Goal: Task Accomplishment & Management: Complete application form

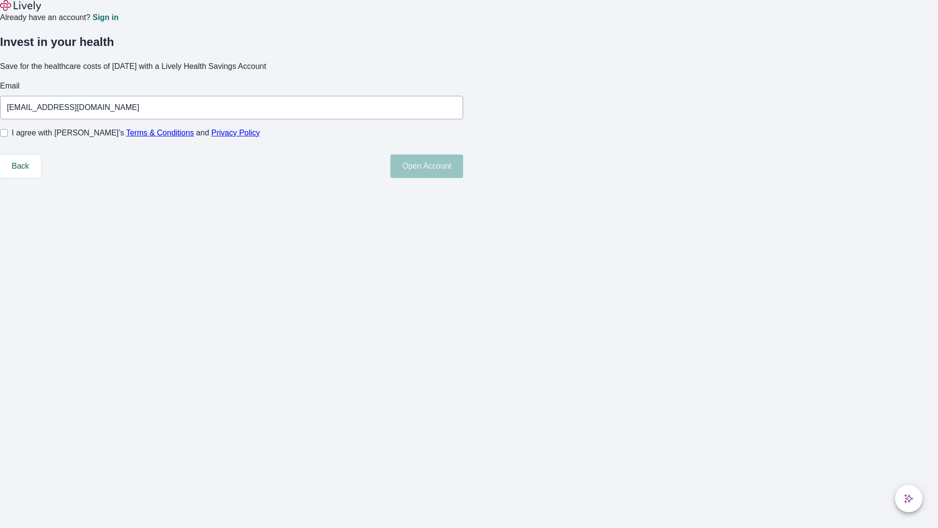
click at [8, 137] on input "I agree with Lively’s Terms & Conditions and Privacy Policy" at bounding box center [4, 133] width 8 height 8
checkbox input "true"
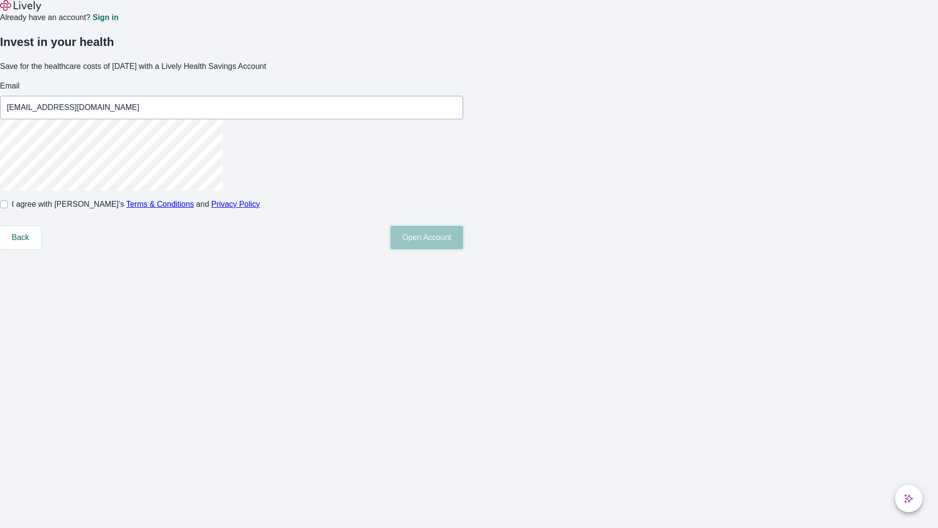
click at [463, 249] on button "Open Account" at bounding box center [426, 237] width 73 height 23
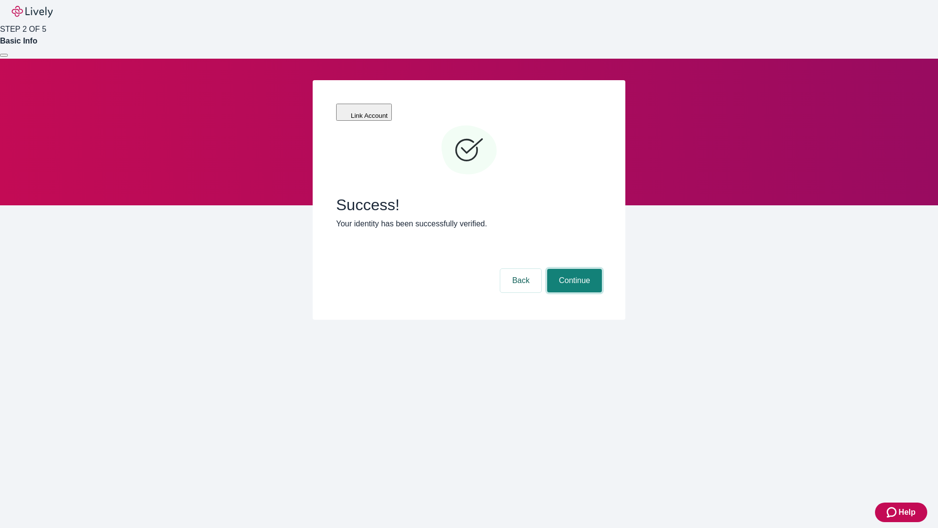
click at [573, 269] on button "Continue" at bounding box center [574, 280] width 55 height 23
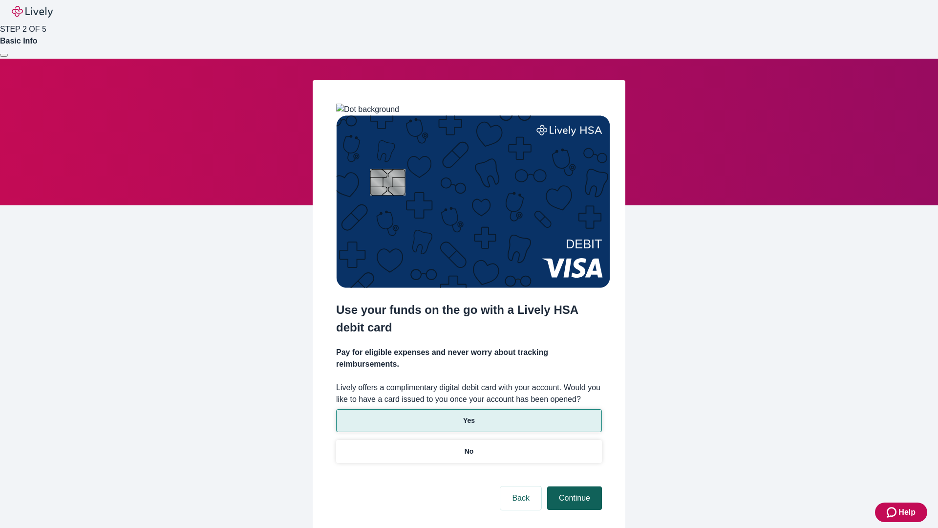
click at [469, 415] on p "Yes" at bounding box center [469, 420] width 12 height 10
click at [573, 486] on button "Continue" at bounding box center [574, 497] width 55 height 23
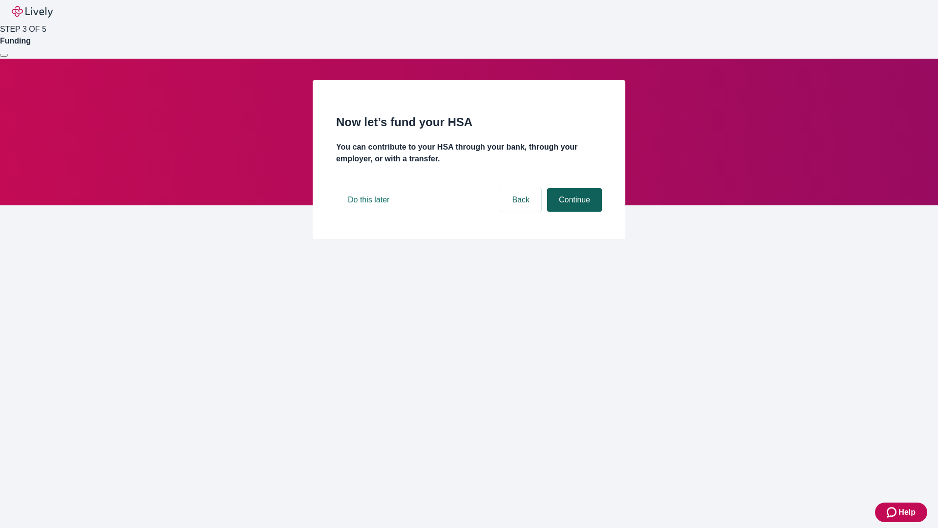
click at [573, 212] on button "Continue" at bounding box center [574, 199] width 55 height 23
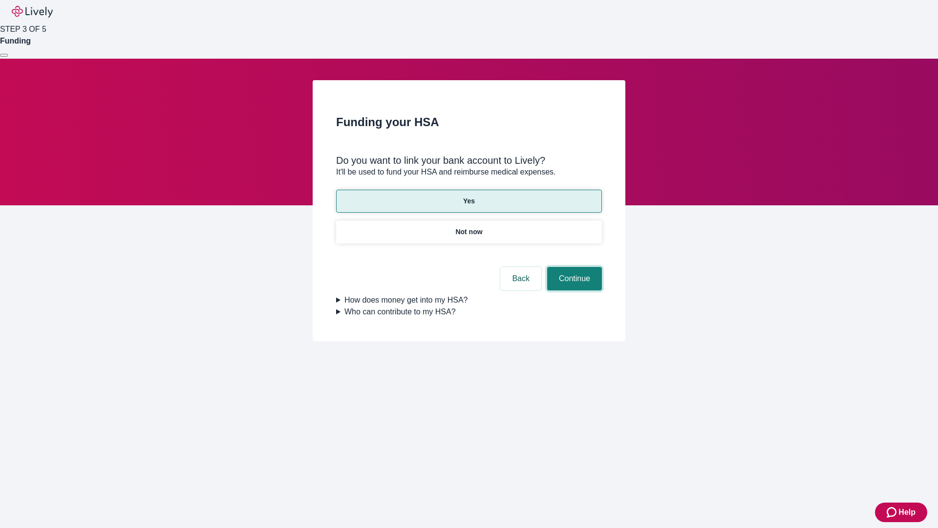
click at [573, 267] on button "Continue" at bounding box center [574, 278] width 55 height 23
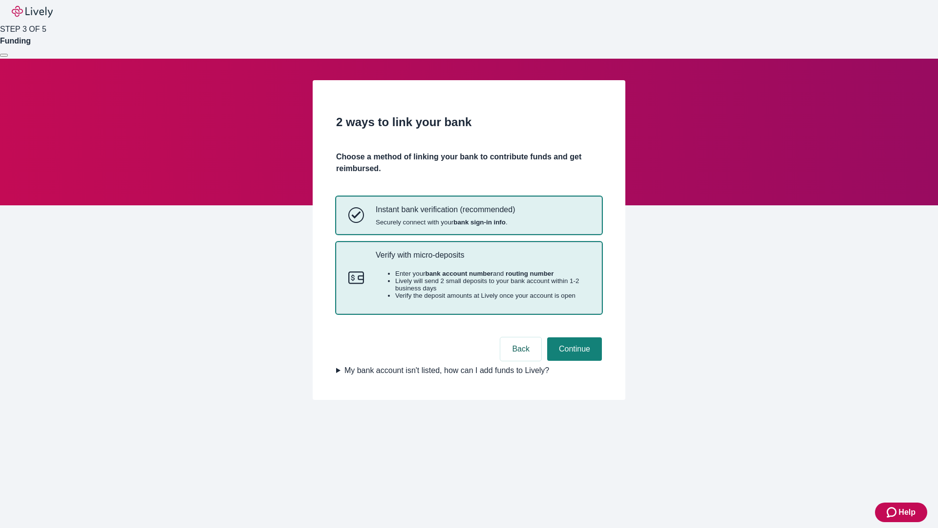
click at [482, 259] on p "Verify with micro-deposits" at bounding box center [483, 254] width 214 height 9
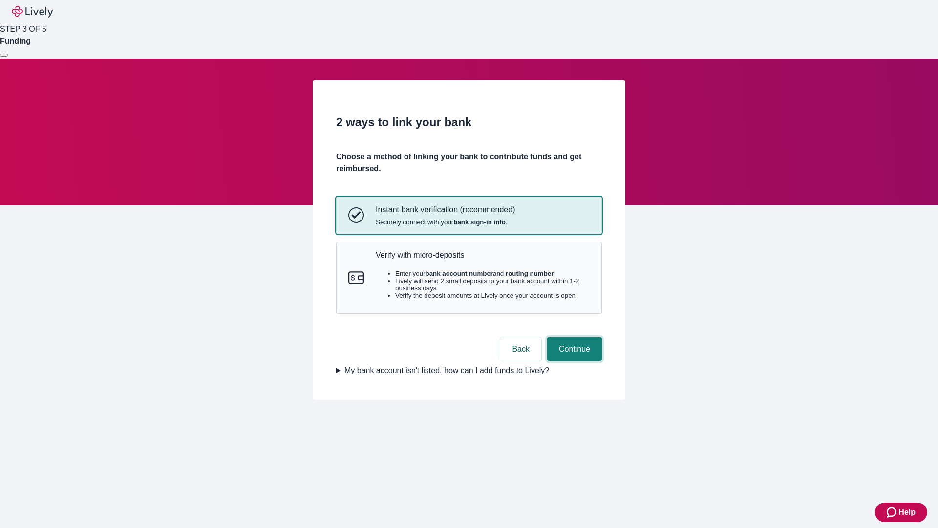
click at [573, 361] on button "Continue" at bounding box center [574, 348] width 55 height 23
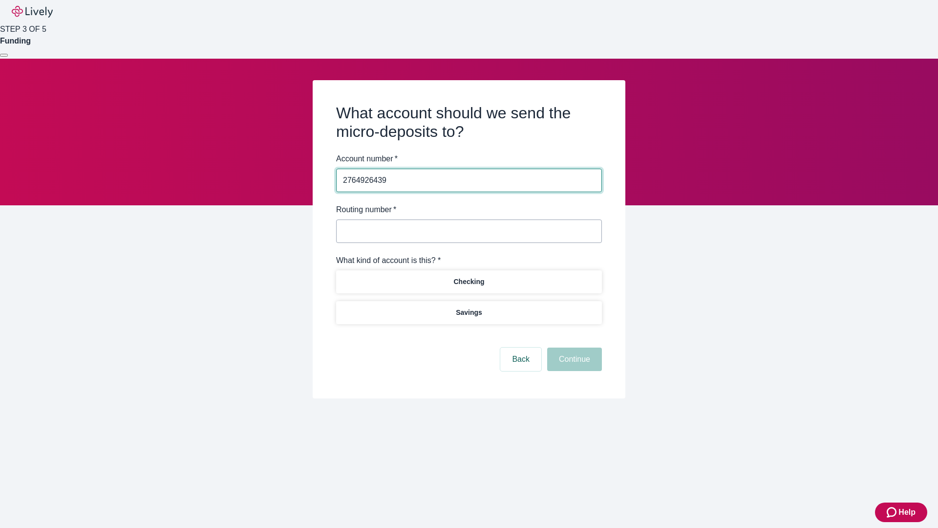
type input "2764926439"
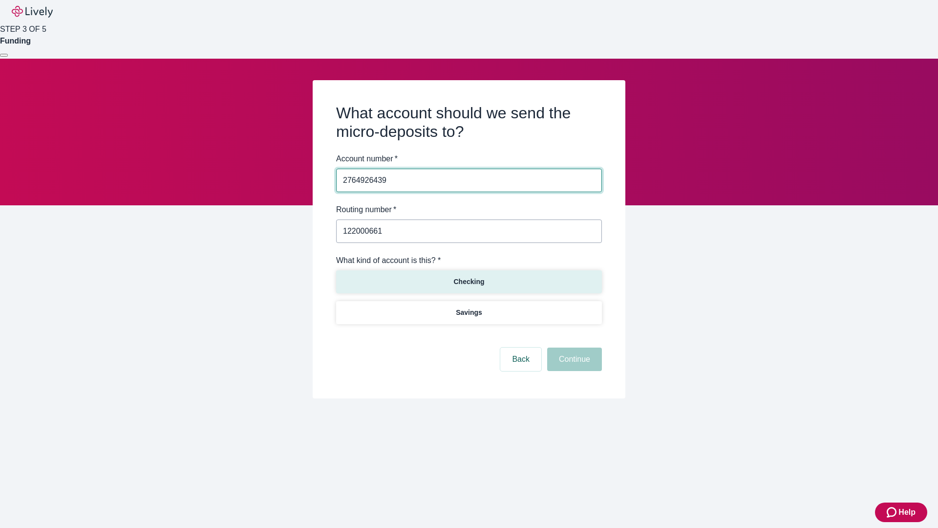
type input "122000661"
click at [469, 281] on p "Checking" at bounding box center [468, 282] width 31 height 10
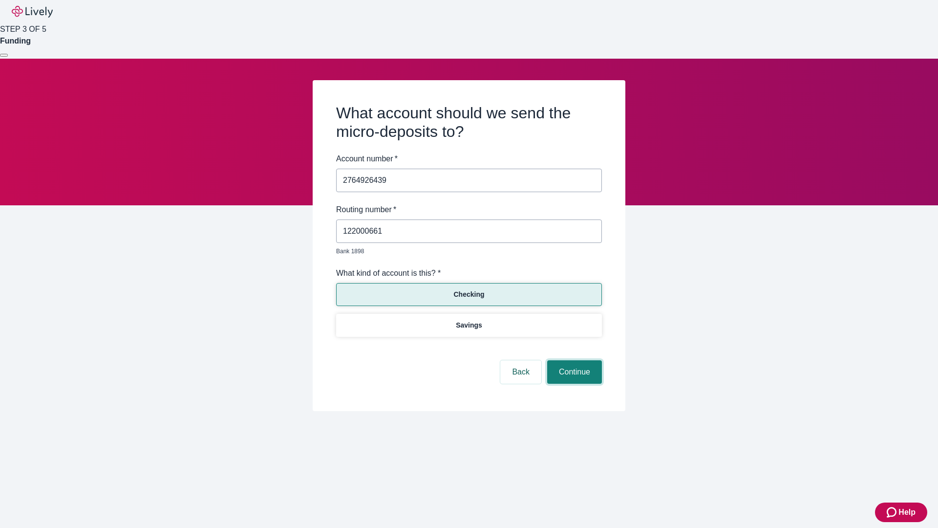
click at [573, 361] on button "Continue" at bounding box center [574, 371] width 55 height 23
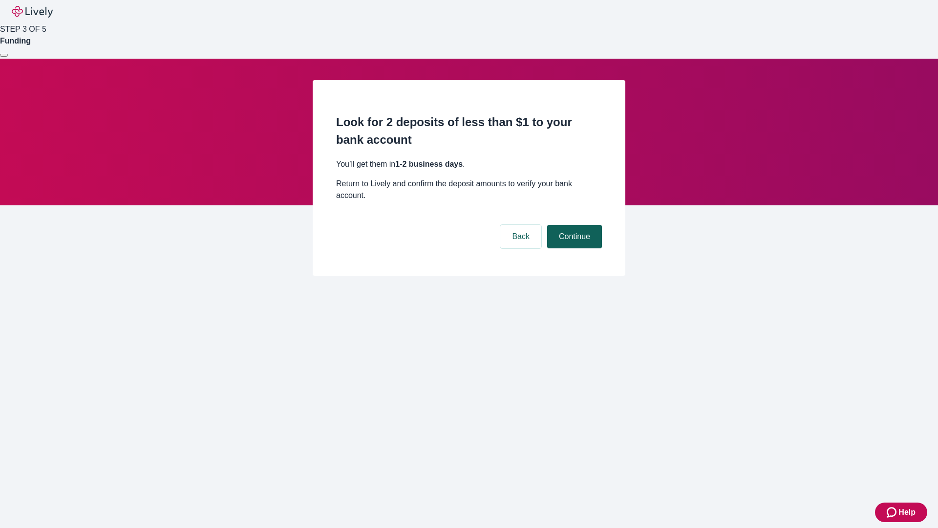
click at [573, 225] on button "Continue" at bounding box center [574, 236] width 55 height 23
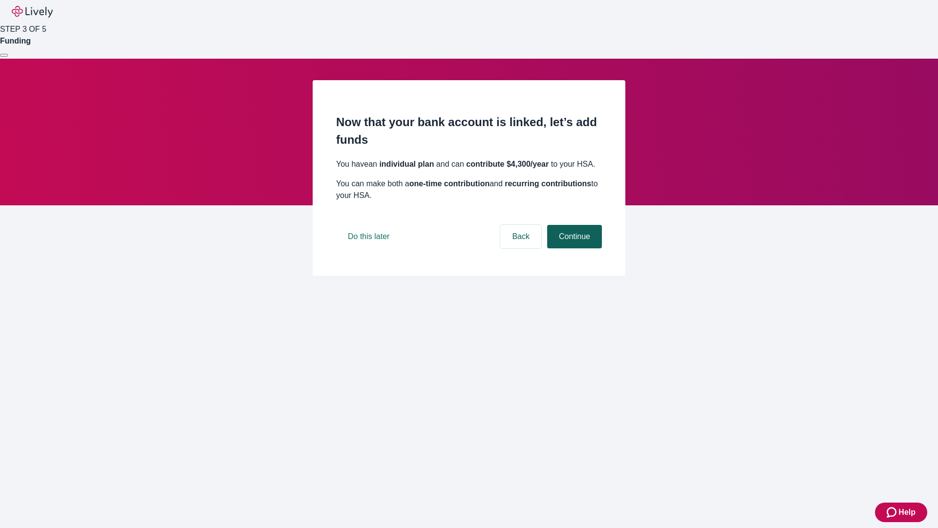
click at [573, 248] on button "Continue" at bounding box center [574, 236] width 55 height 23
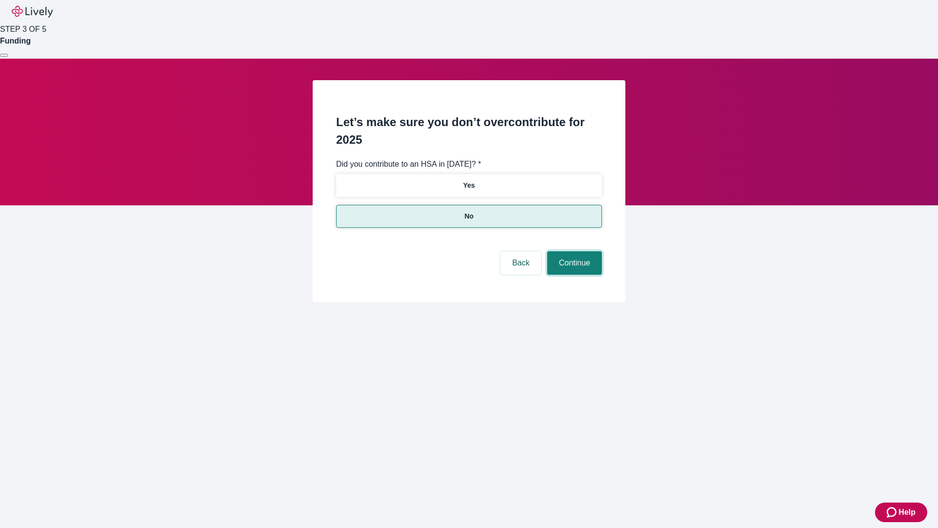
click at [573, 251] on button "Continue" at bounding box center [574, 262] width 55 height 23
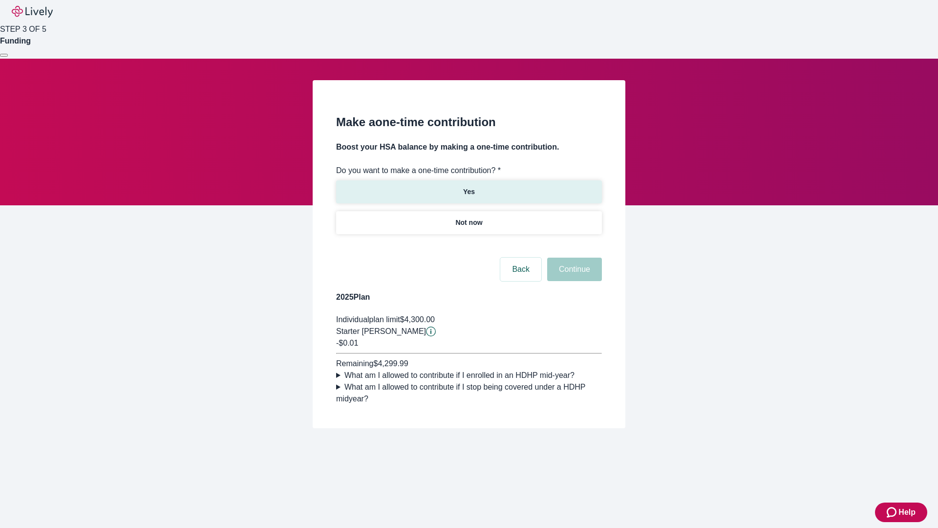
click at [469, 187] on p "Yes" at bounding box center [469, 192] width 12 height 10
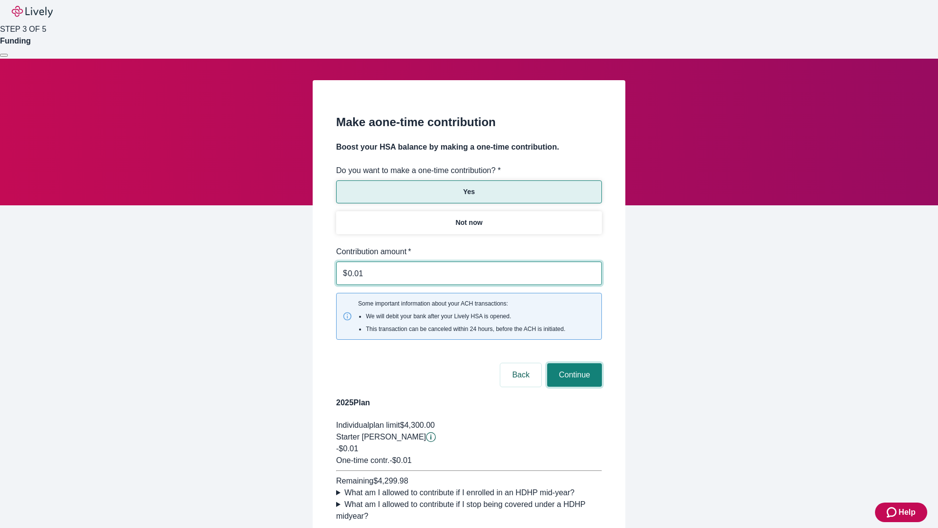
click at [573, 363] on button "Continue" at bounding box center [574, 374] width 55 height 23
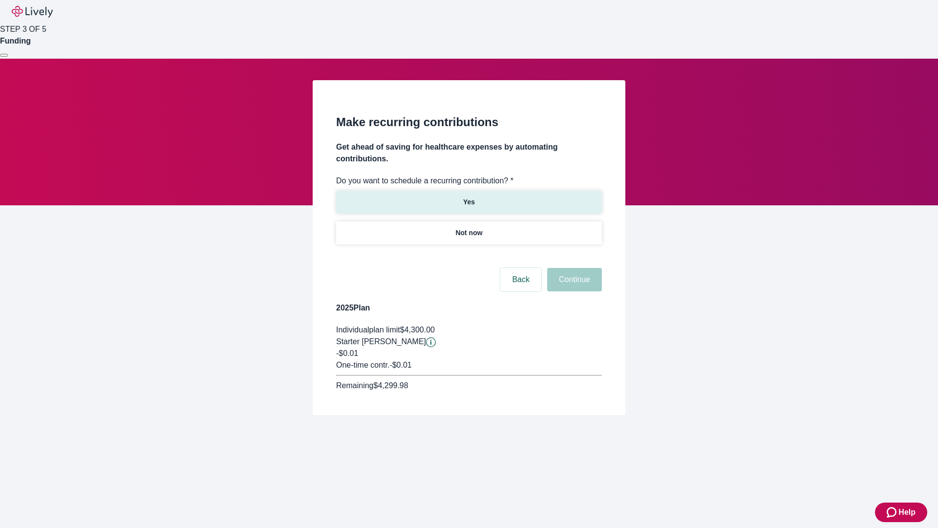
click at [469, 197] on p "Yes" at bounding box center [469, 202] width 12 height 10
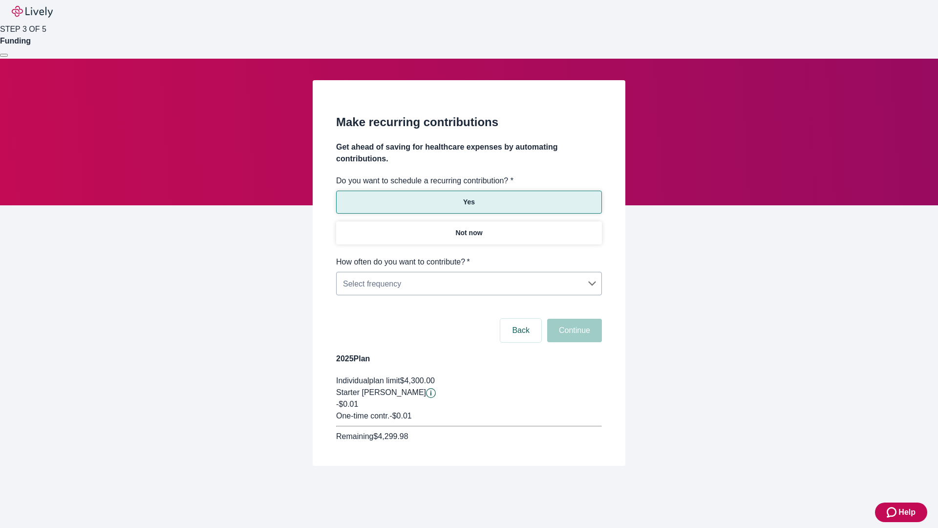
click at [469, 256] on body "Help STEP 3 OF 5 Funding Make recurring contributions Get ahead of saving for h…" at bounding box center [469, 256] width 938 height 513
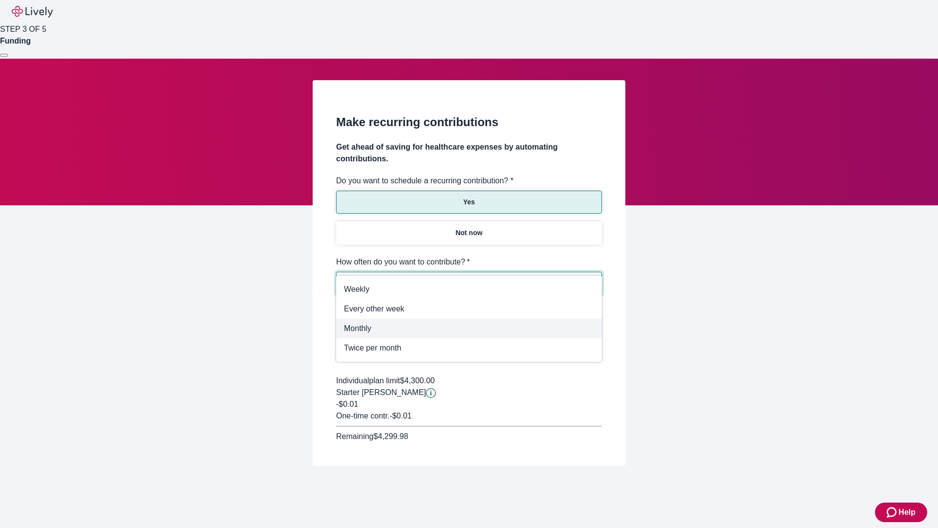
click at [469, 328] on span "Monthly" at bounding box center [469, 329] width 250 height 12
type input "Monthly"
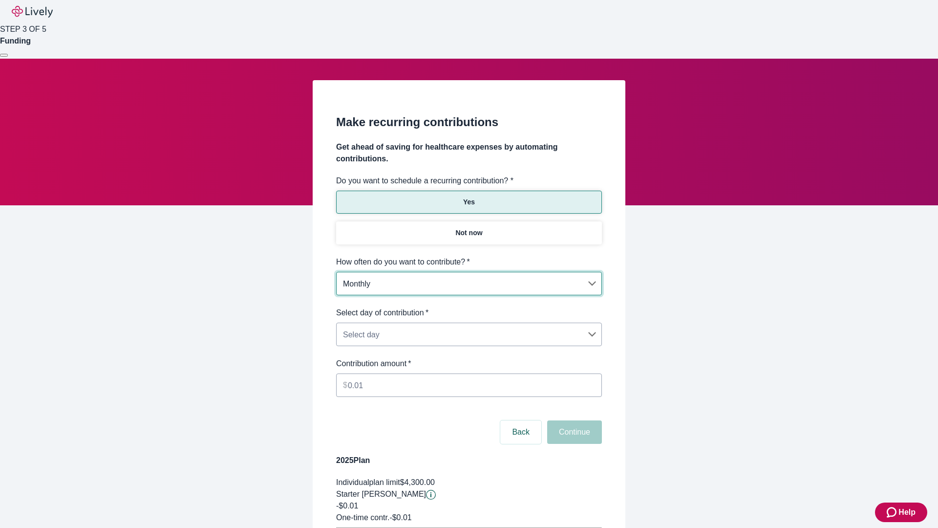
click at [469, 307] on body "Help STEP 3 OF 5 Funding Make recurring contributions Get ahead of saving for h…" at bounding box center [469, 307] width 938 height 614
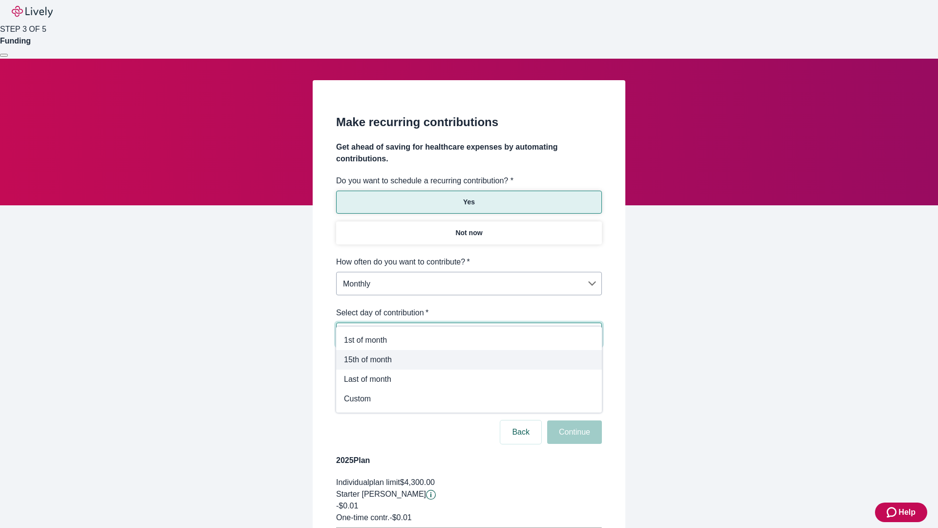
click at [469, 360] on span "15th of month" at bounding box center [469, 360] width 250 height 12
type input "Monthly15th"
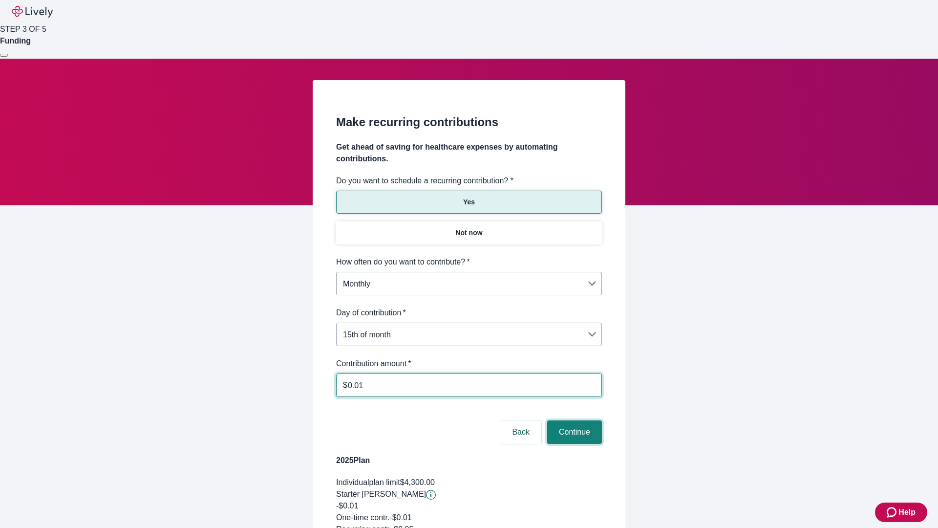
click at [573, 420] on button "Continue" at bounding box center [574, 431] width 55 height 23
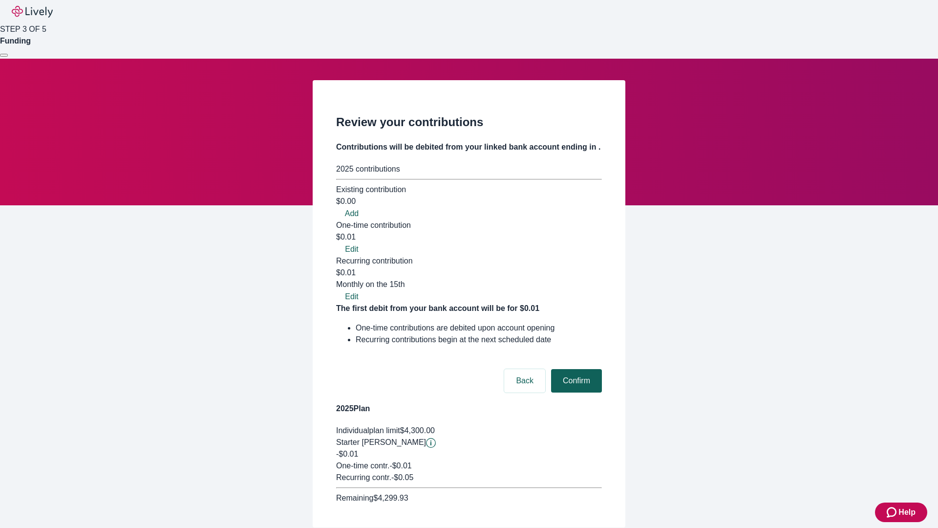
click at [575, 369] on button "Confirm" at bounding box center [576, 380] width 51 height 23
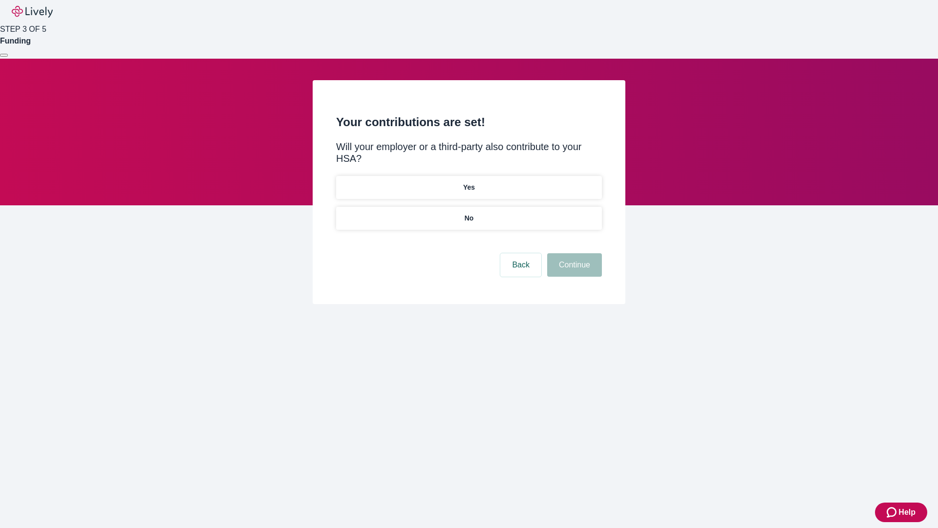
click at [469, 182] on p "Yes" at bounding box center [469, 187] width 12 height 10
click at [573, 253] on button "Continue" at bounding box center [574, 264] width 55 height 23
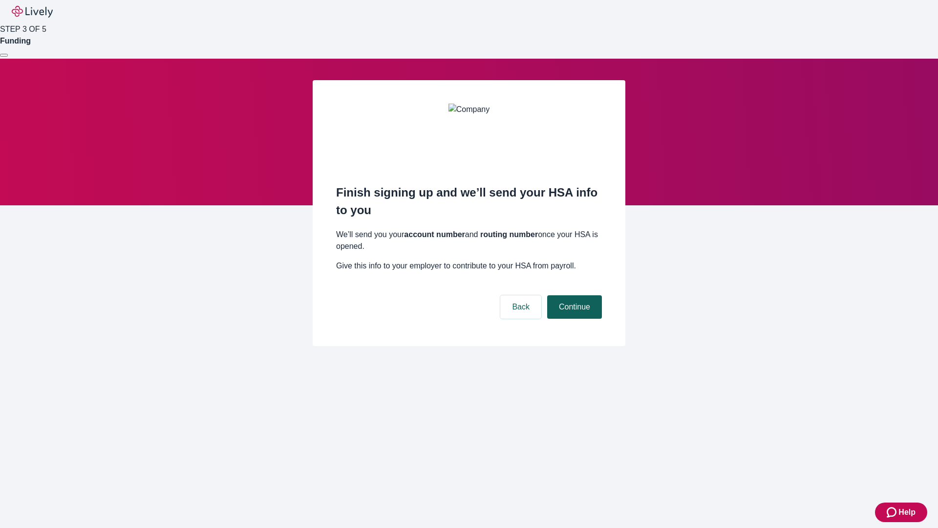
click at [573, 295] on button "Continue" at bounding box center [574, 306] width 55 height 23
